Goal: Task Accomplishment & Management: Use online tool/utility

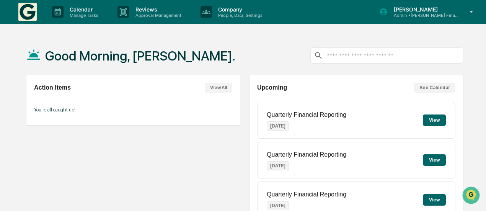
click at [429, 117] on button "View" at bounding box center [434, 119] width 23 height 11
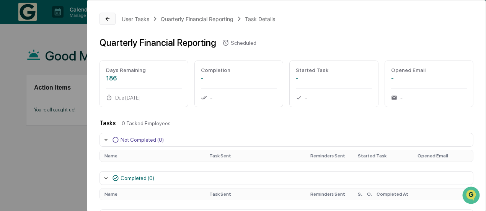
click at [109, 16] on icon at bounding box center [108, 19] width 6 height 6
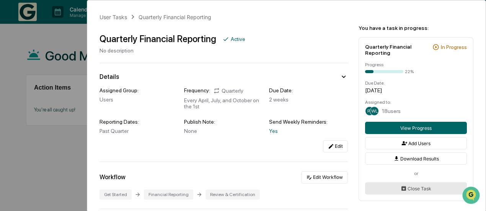
click at [410, 187] on button "Close Task" at bounding box center [416, 188] width 102 height 12
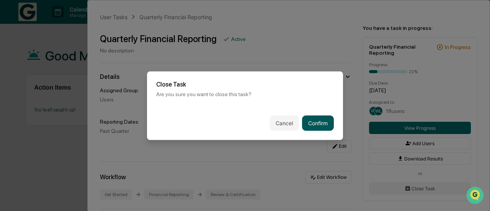
click at [312, 121] on button "Confirm" at bounding box center [318, 122] width 32 height 15
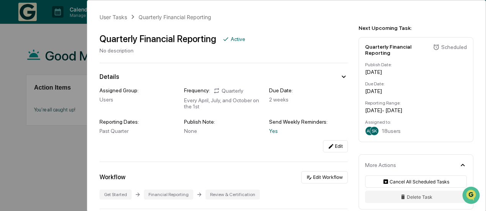
click at [66, 181] on div "User Tasks Quarterly Financial Reporting Quarterly Financial Reporting Active N…" at bounding box center [243, 105] width 486 height 211
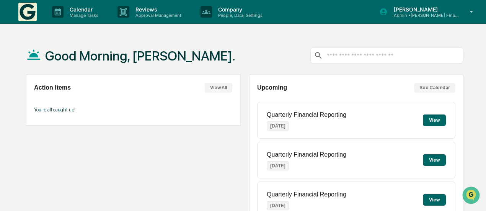
click at [473, 13] on icon at bounding box center [471, 11] width 13 height 7
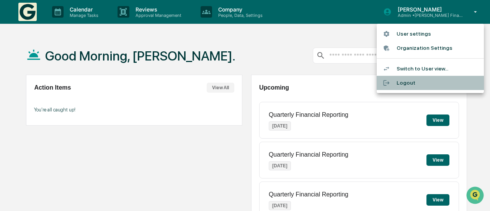
click at [390, 88] on li "Logout" at bounding box center [430, 83] width 107 height 14
